Goal: Information Seeking & Learning: Learn about a topic

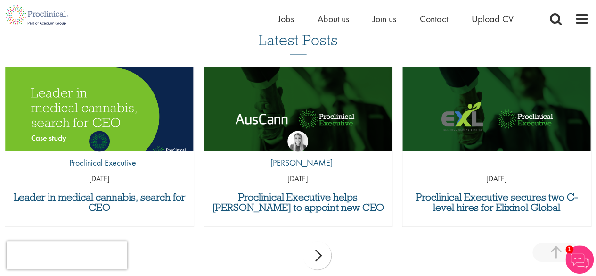
scroll to position [745, 0]
click at [118, 121] on div "by Proclinical Executive 12 May 21" at bounding box center [99, 154] width 189 height 70
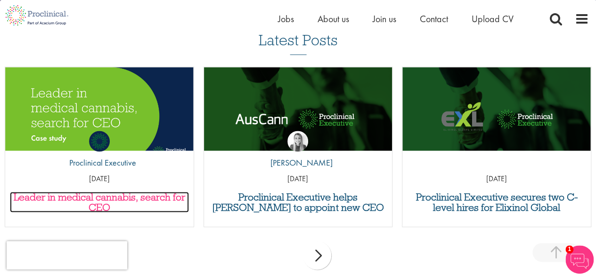
click at [135, 193] on h3 "Leader in medical cannabis, search for CEO" at bounding box center [99, 201] width 179 height 21
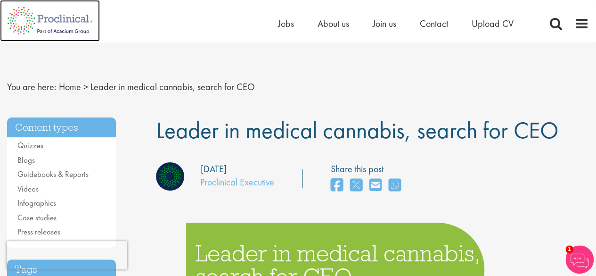
click at [63, 15] on img at bounding box center [50, 20] width 100 height 41
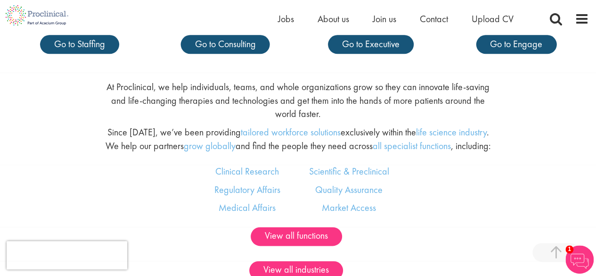
scroll to position [463, 0]
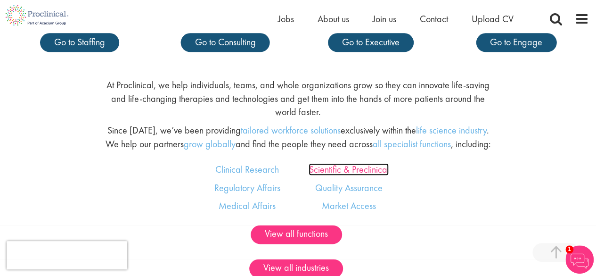
click at [366, 168] on link "Scientific & Preclinical" at bounding box center [349, 169] width 80 height 12
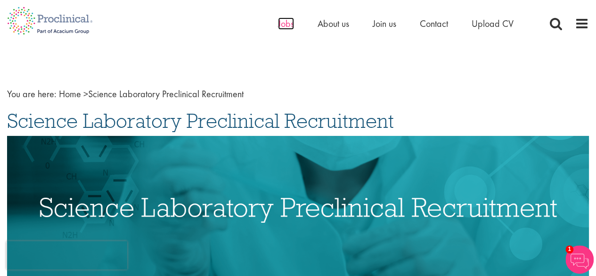
click at [292, 22] on span "Jobs" at bounding box center [286, 23] width 16 height 12
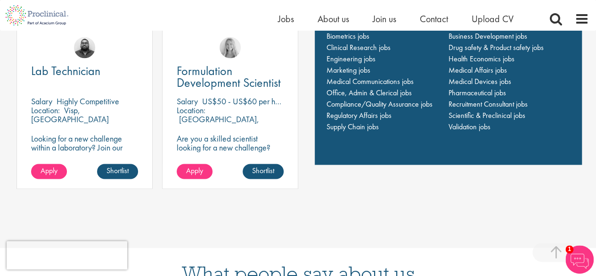
scroll to position [700, 0]
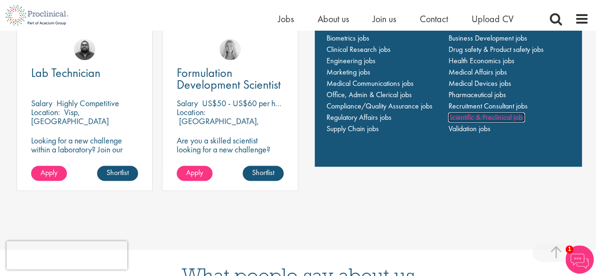
click at [504, 115] on span "Scientific & Preclinical jobs" at bounding box center [486, 117] width 77 height 10
